Goal: Information Seeking & Learning: Learn about a topic

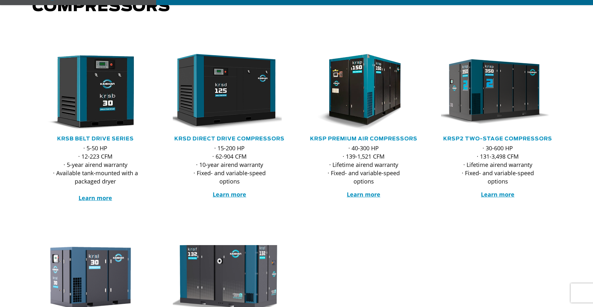
scroll to position [96, 0]
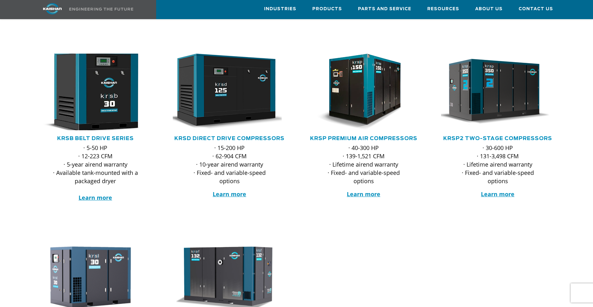
click at [100, 81] on img at bounding box center [90, 92] width 125 height 84
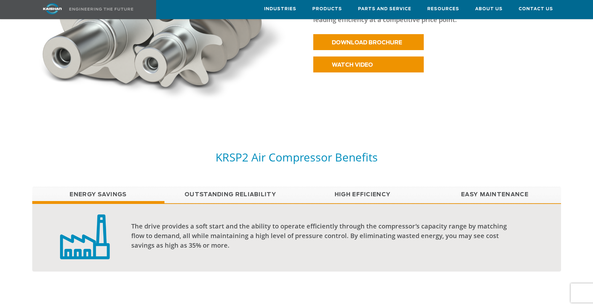
scroll to position [319, 0]
